Goal: Information Seeking & Learning: Learn about a topic

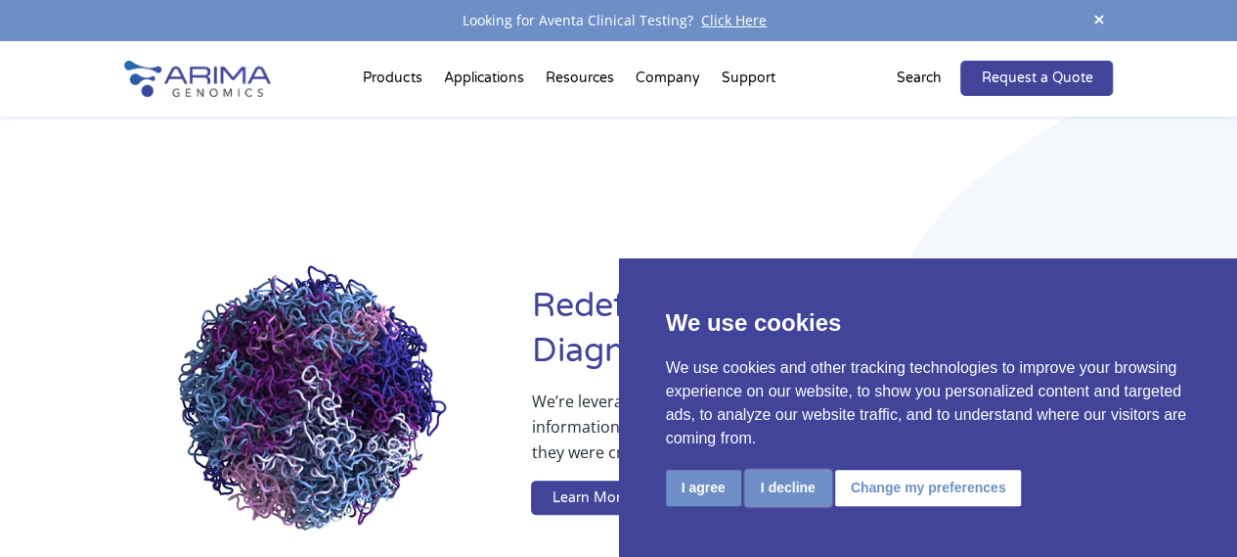
click at [788, 483] on button "I decline" at bounding box center [788, 487] width 86 height 36
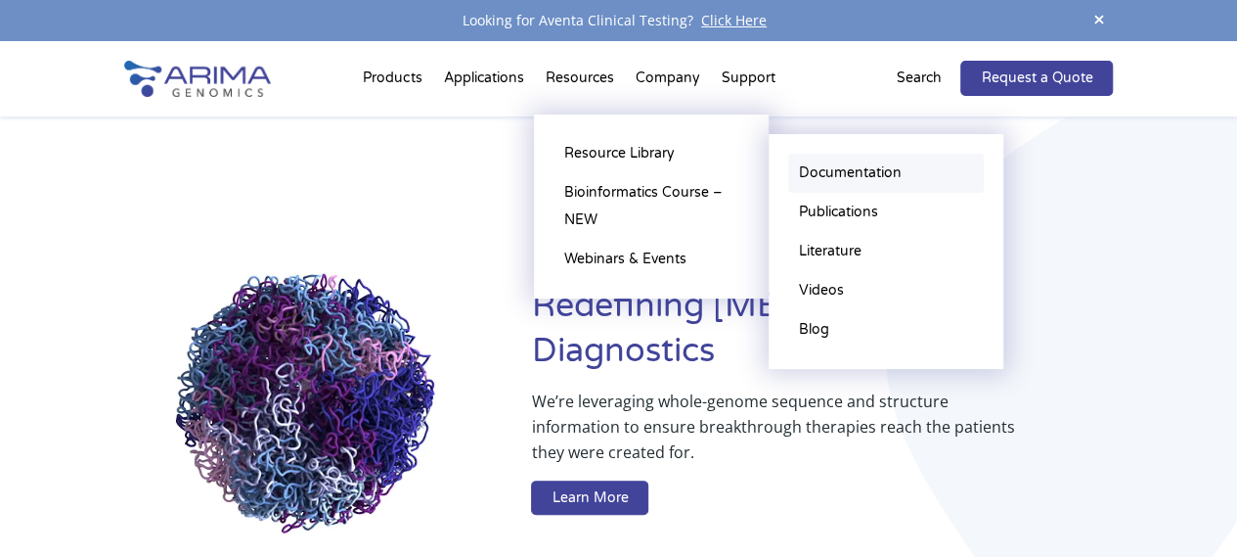
click at [828, 169] on link "Documentation" at bounding box center [886, 173] width 196 height 39
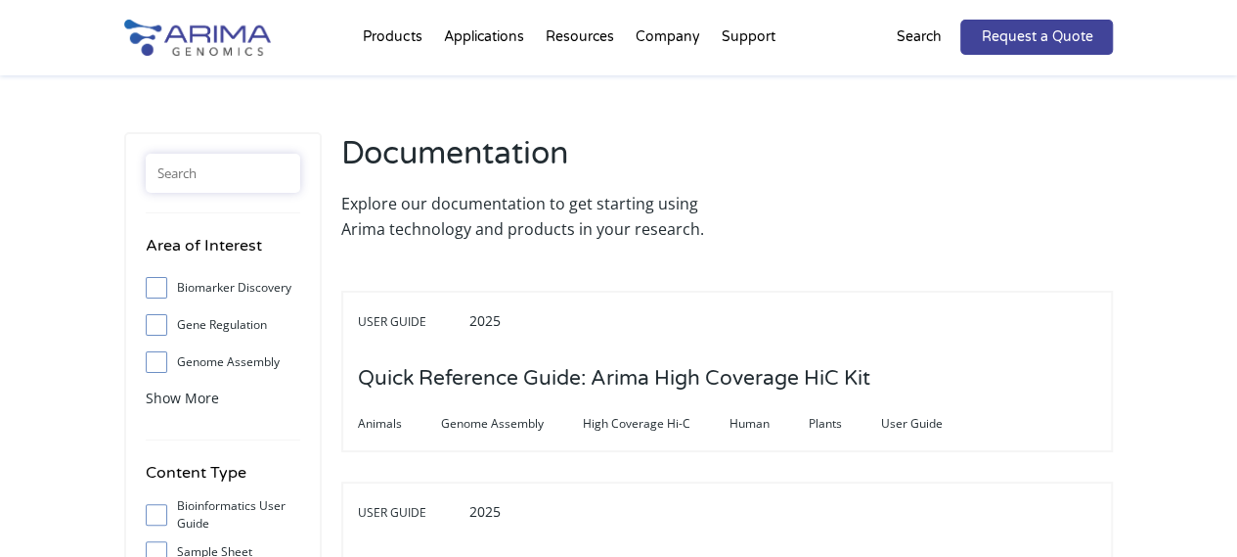
click at [224, 171] on input "text" at bounding box center [223, 173] width 155 height 39
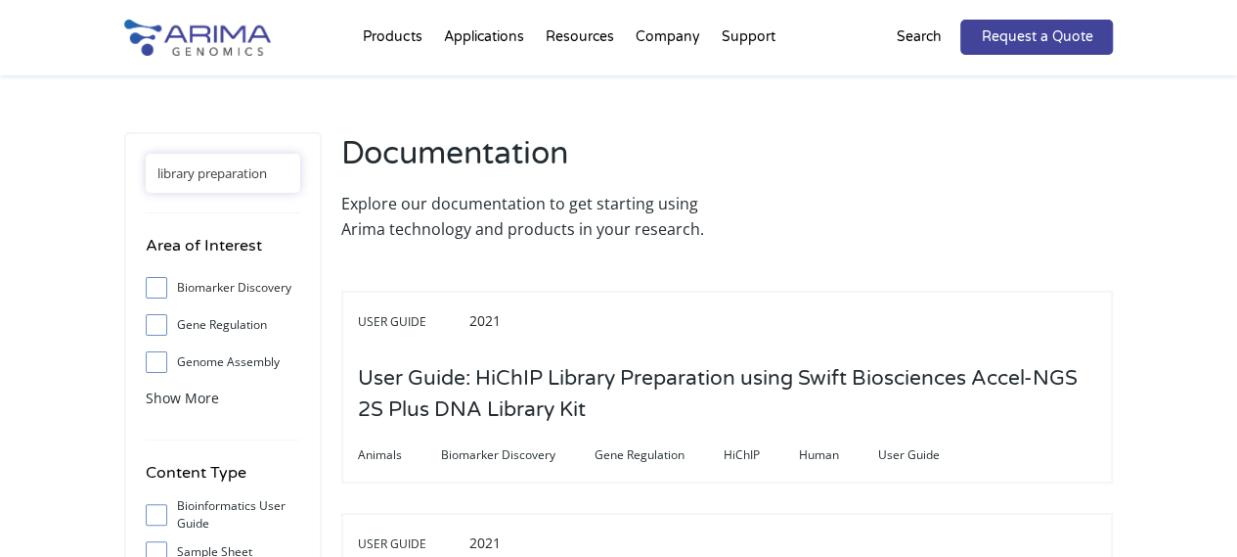
drag, startPoint x: 274, startPoint y: 171, endPoint x: 150, endPoint y: 169, distance: 124.2
click at [150, 169] on input "library preparation" at bounding box center [223, 173] width 155 height 39
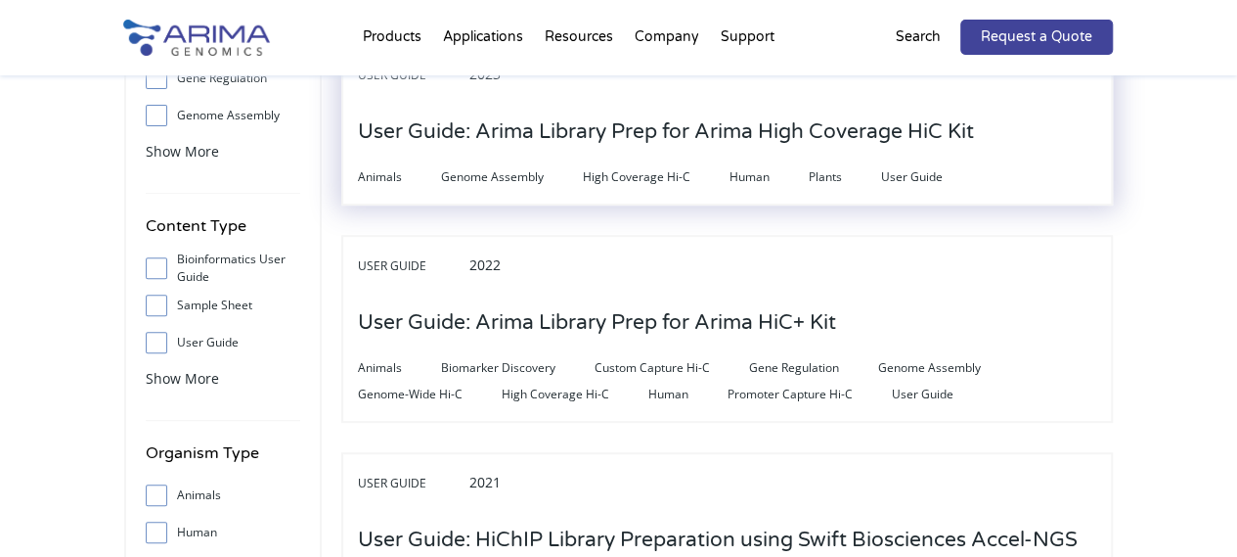
scroll to position [246, 0]
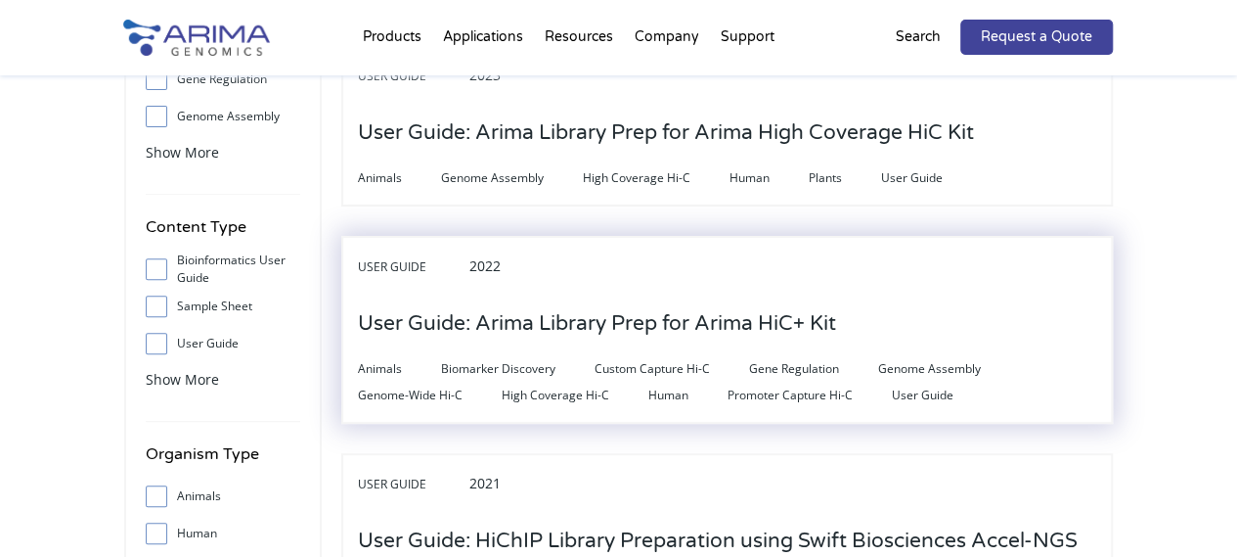
type input "library"
click at [565, 320] on h3 "User Guide: Arima Library Prep for Arima HiC+ Kit" at bounding box center [597, 323] width 478 height 61
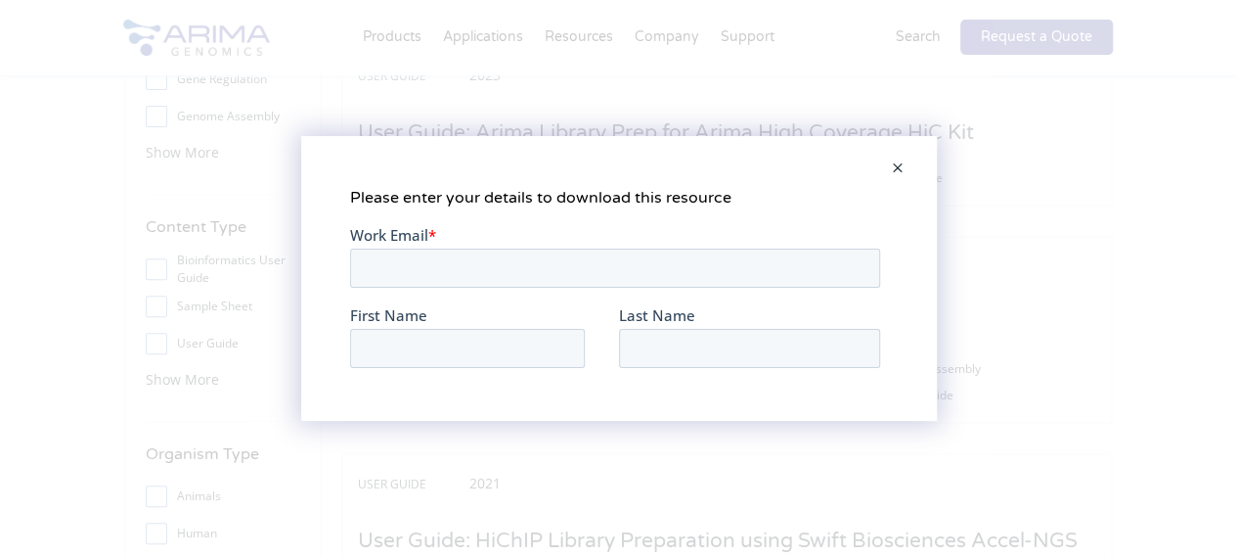
scroll to position [0, 0]
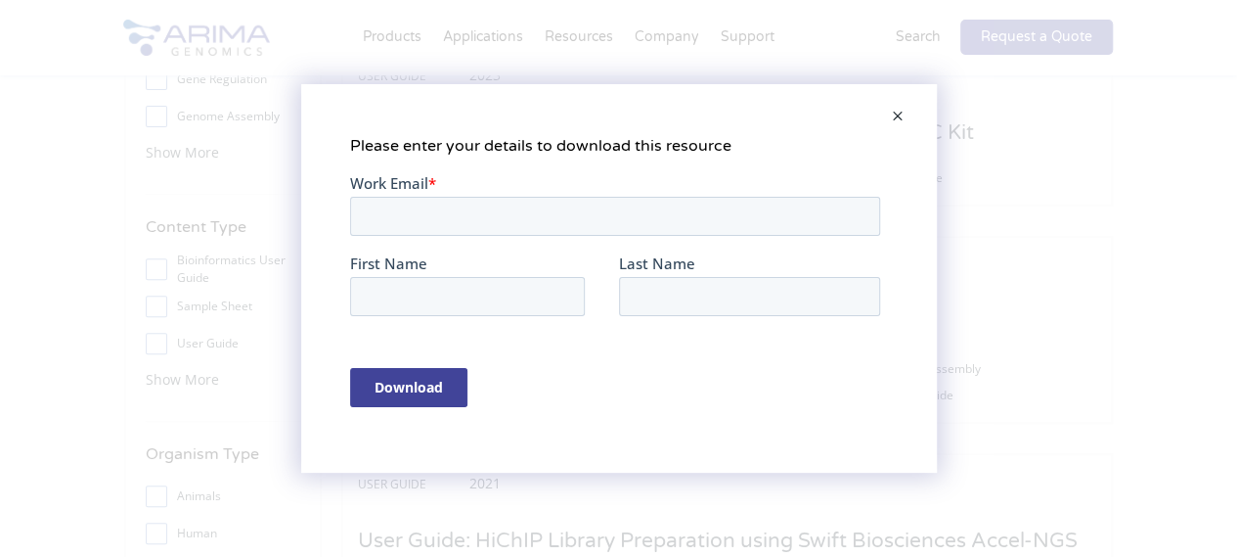
click at [905, 114] on span at bounding box center [897, 117] width 39 height 47
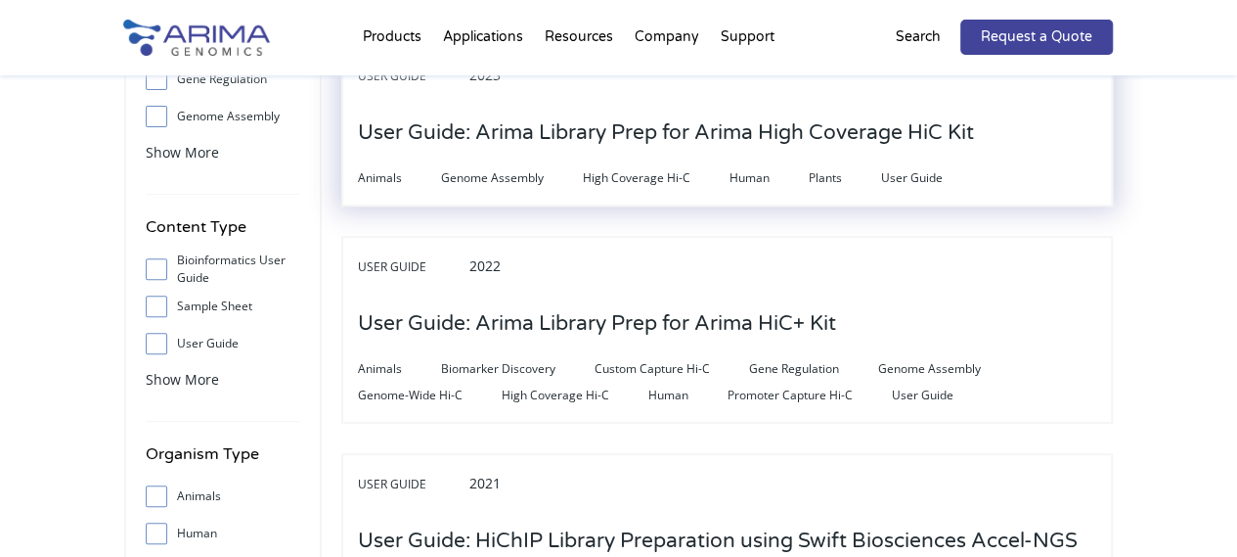
click at [725, 134] on h3 "User Guide: Arima Library Prep for Arima High Coverage HiC Kit" at bounding box center [666, 133] width 616 height 61
